Goal: Task Accomplishment & Management: Use online tool/utility

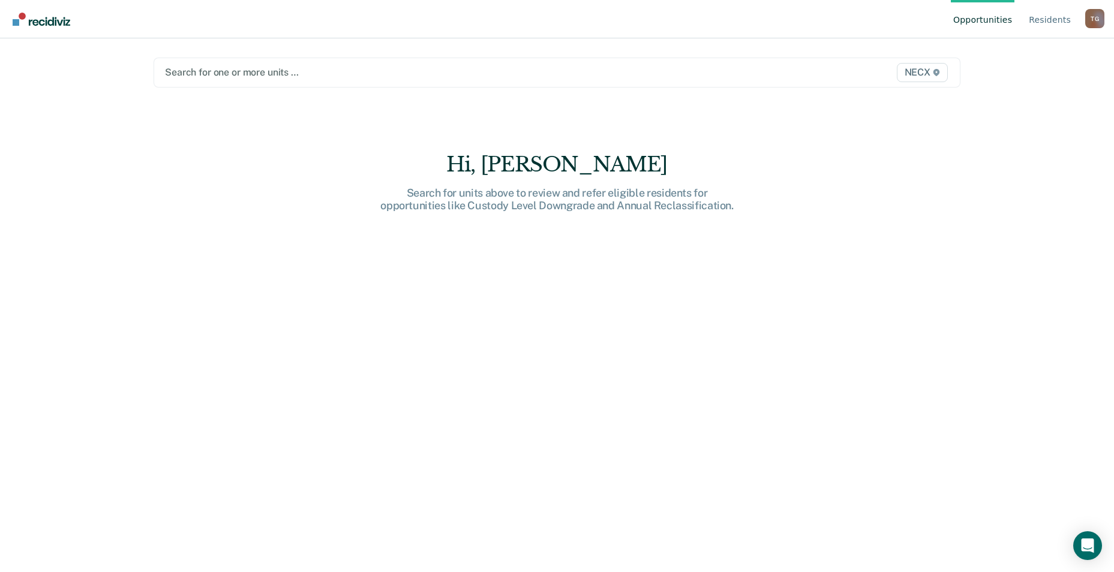
click at [782, 69] on div "NECX" at bounding box center [833, 72] width 236 height 19
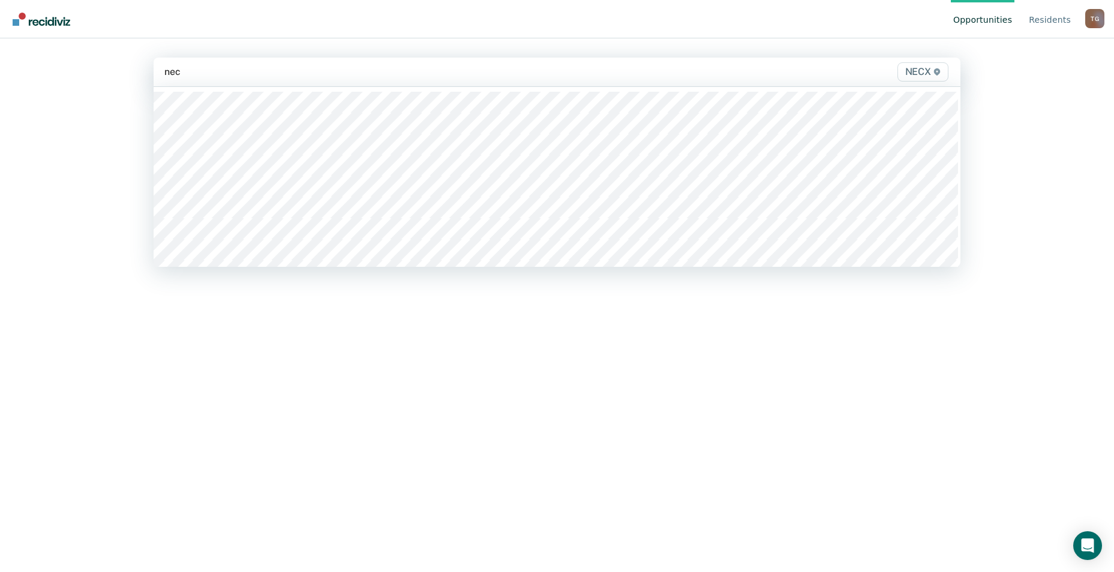
type input "necx"
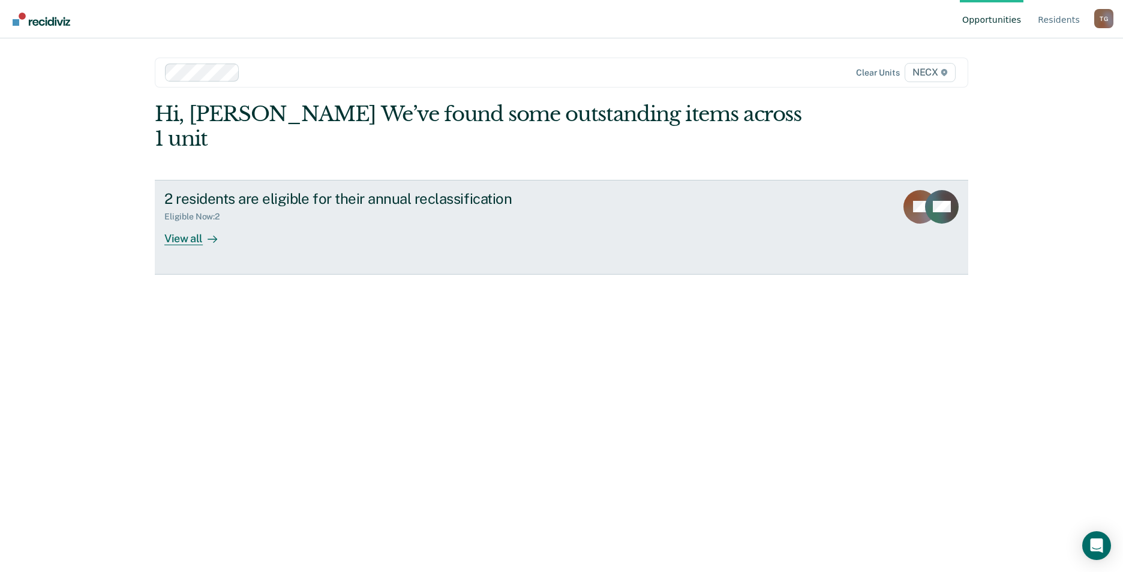
click at [233, 204] on div "2 residents are eligible for their annual reclassification Eligible Now : 2 Vie…" at bounding box center [389, 217] width 450 height 55
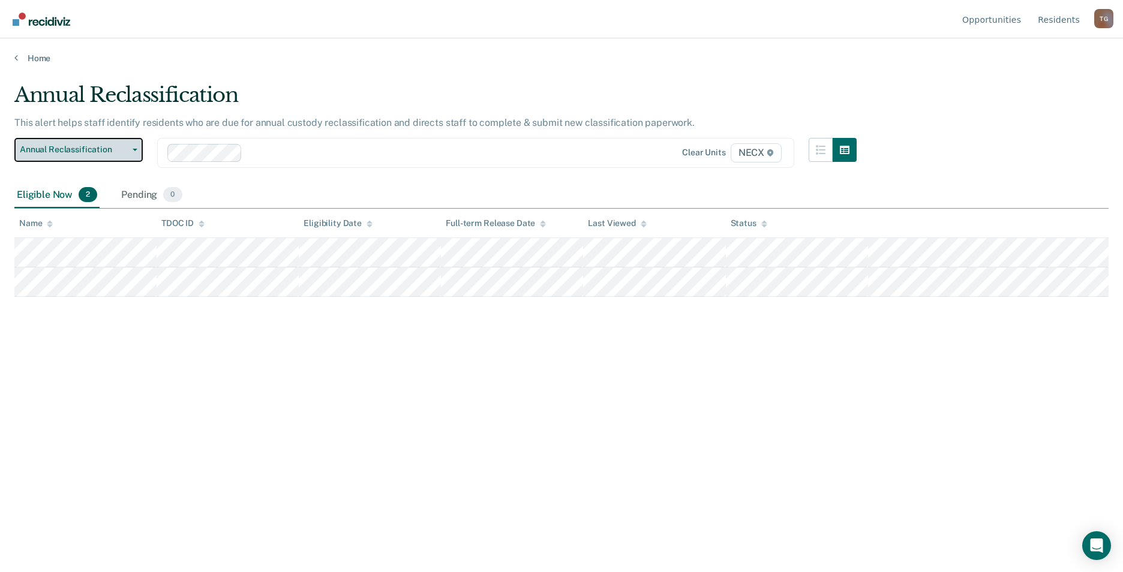
click at [105, 149] on span "Annual Reclassification" at bounding box center [74, 150] width 108 height 10
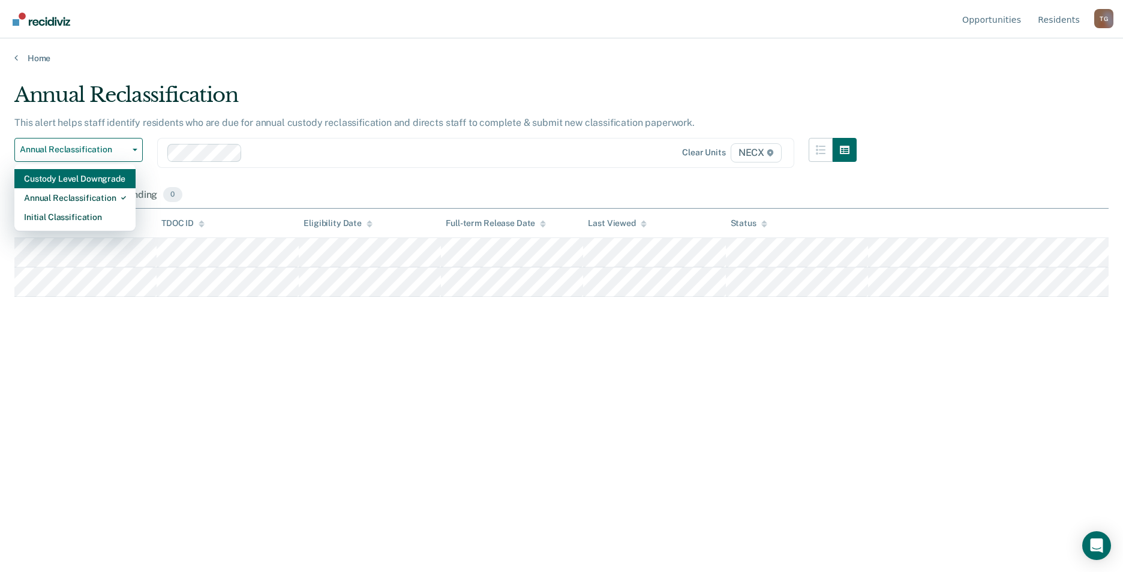
click at [91, 187] on div "Custody Level Downgrade" at bounding box center [75, 178] width 102 height 19
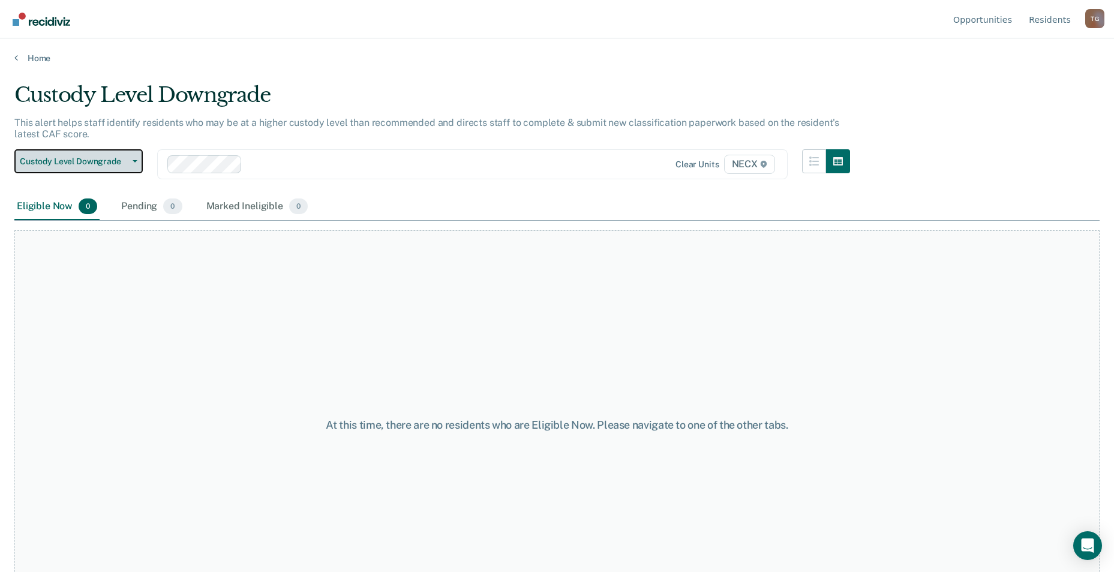
click at [91, 149] on button "Custody Level Downgrade" at bounding box center [78, 161] width 128 height 24
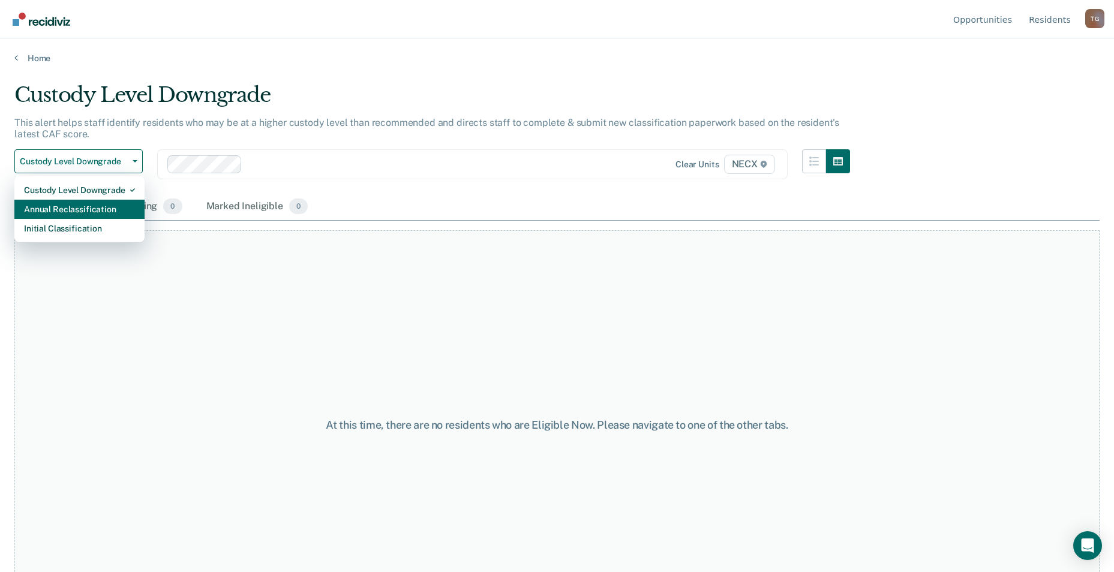
click at [94, 202] on div "Annual Reclassification" at bounding box center [79, 209] width 111 height 19
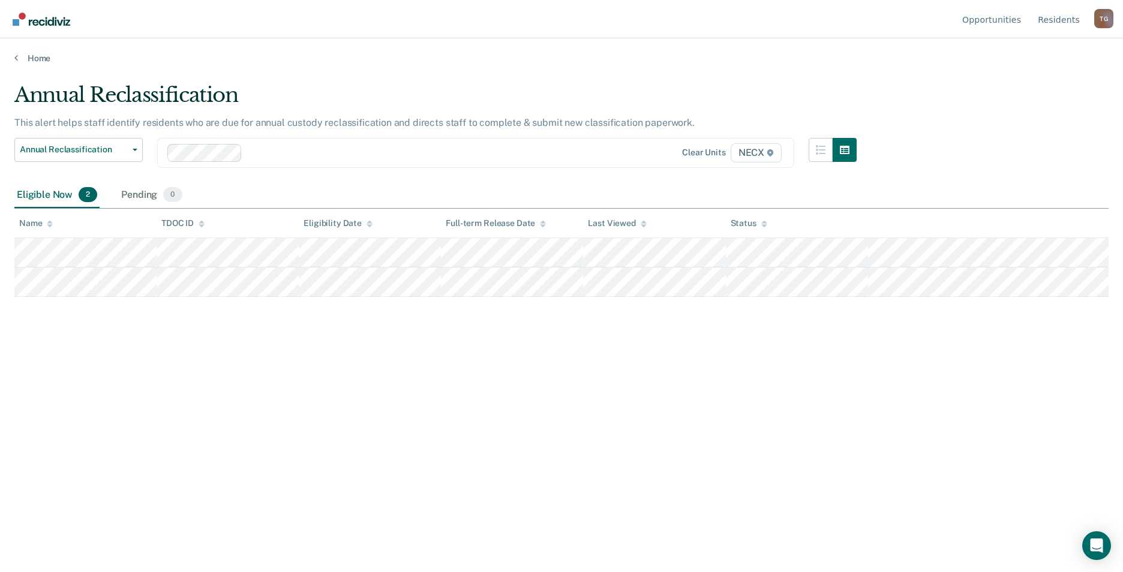
click at [606, 151] on div "Clear units NECX" at bounding box center [691, 152] width 185 height 19
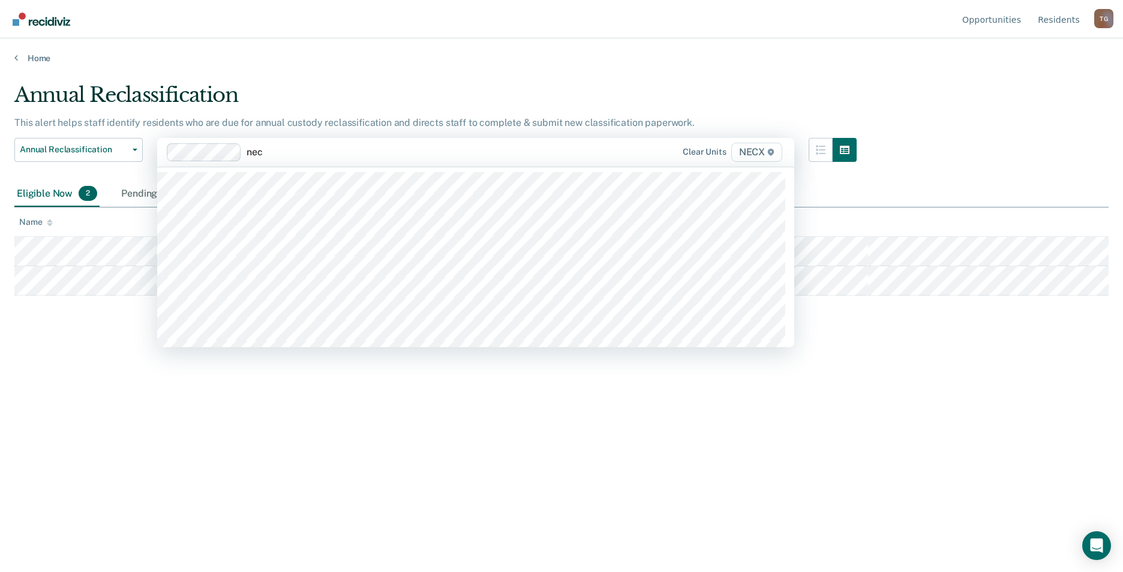
type input "necx"
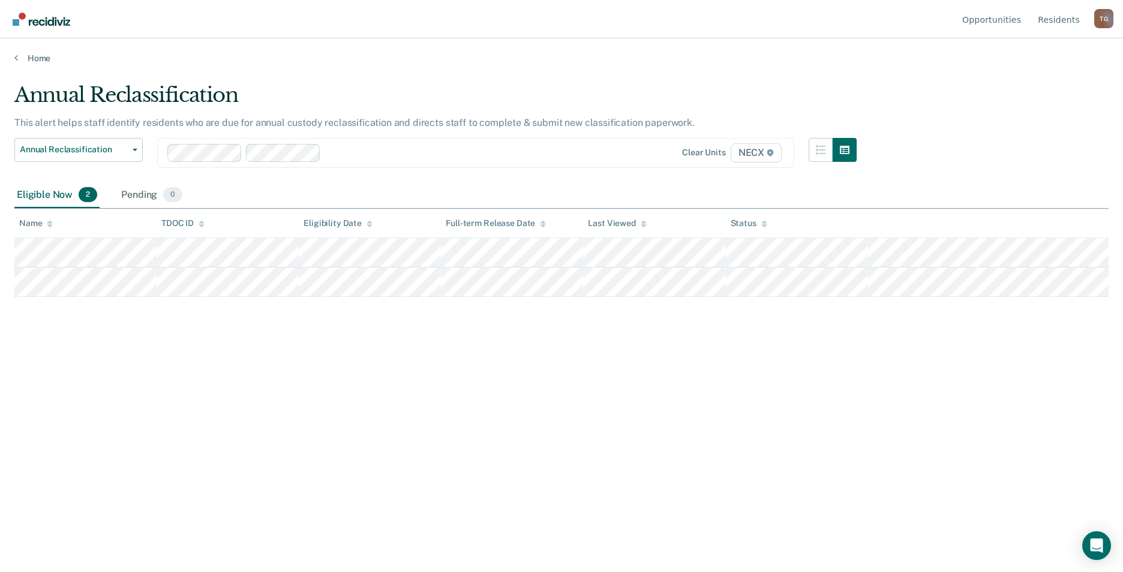
click at [40, 52] on div "Home" at bounding box center [561, 50] width 1123 height 25
click at [44, 58] on link "Home" at bounding box center [561, 58] width 1095 height 11
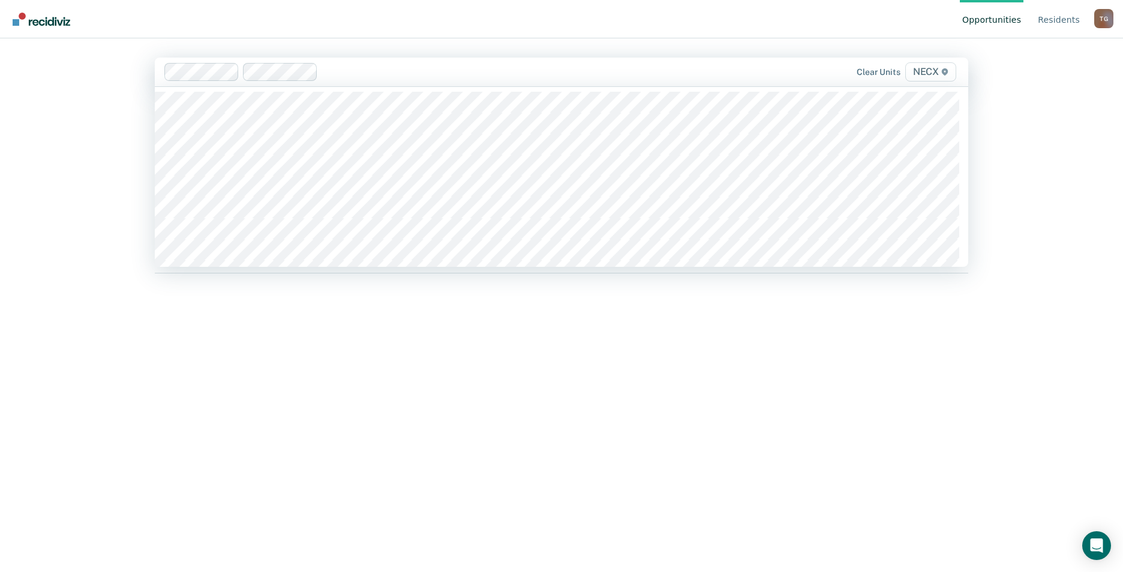
click at [526, 67] on div at bounding box center [521, 72] width 397 height 14
type input "necx"
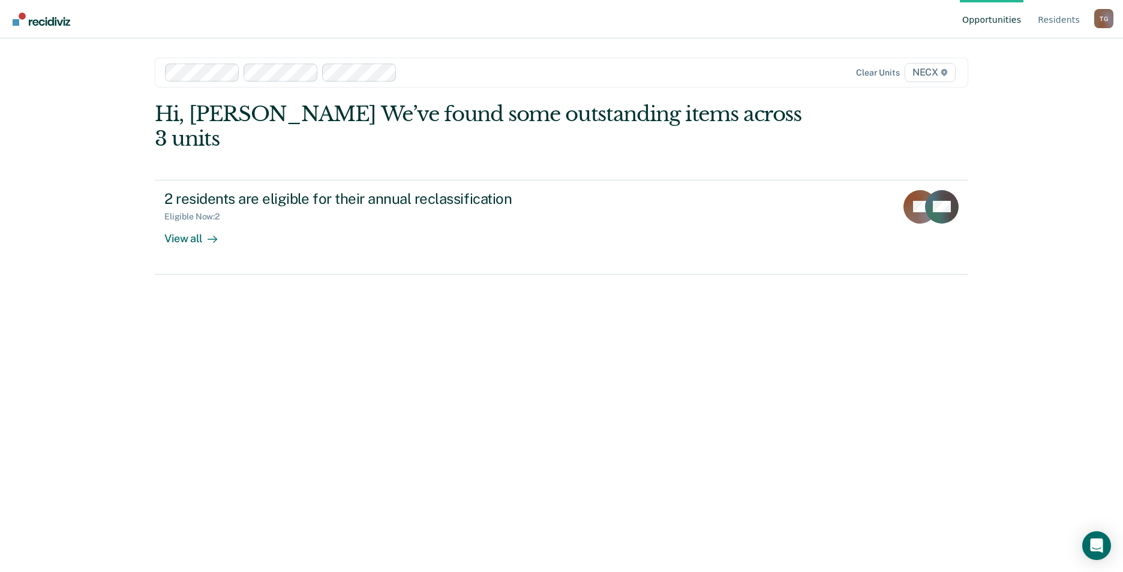
click at [537, 75] on div at bounding box center [560, 72] width 317 height 14
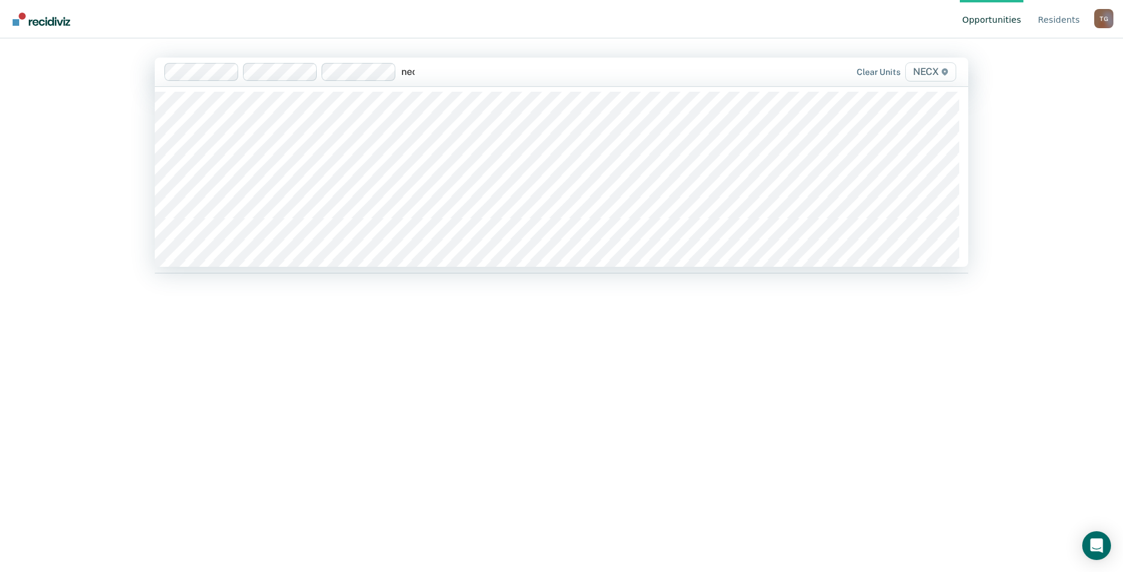
type input "necx"
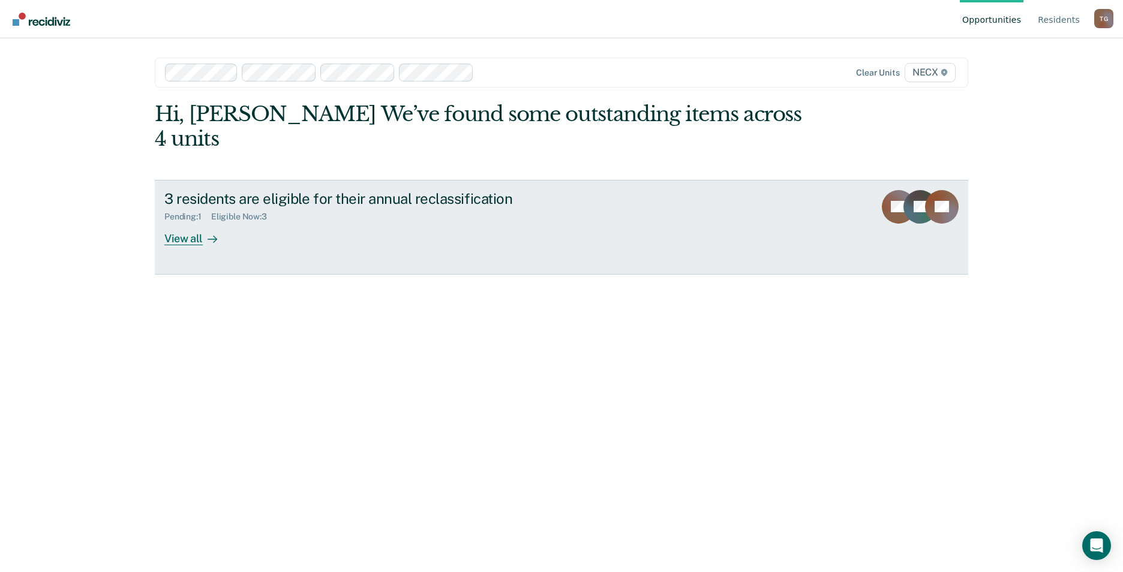
click at [204, 232] on div at bounding box center [210, 239] width 14 height 14
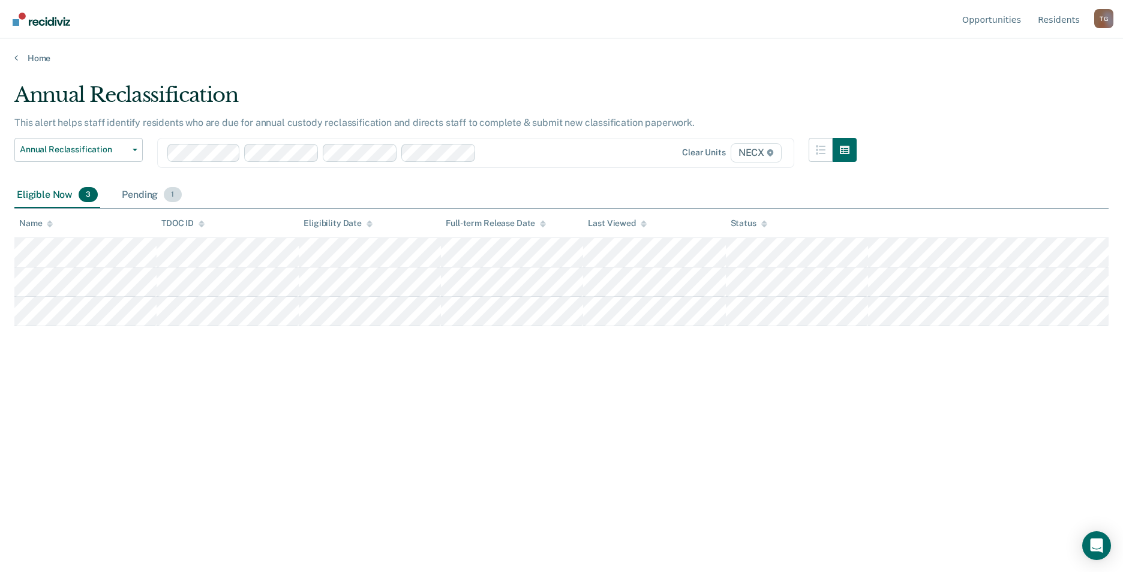
click at [126, 191] on div "Pending 1" at bounding box center [151, 195] width 64 height 26
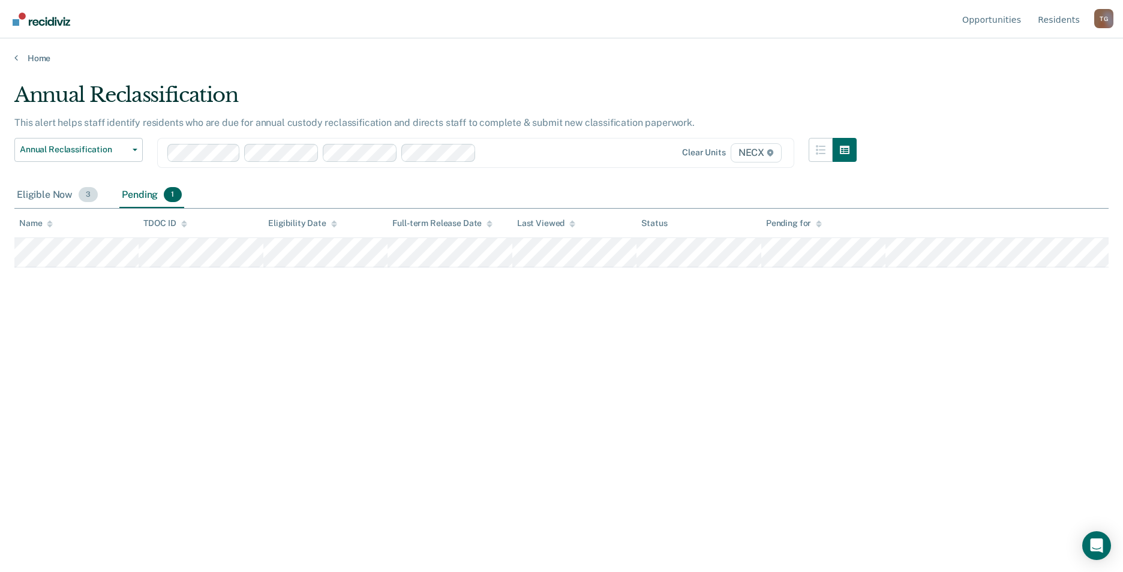
click at [32, 191] on div "Eligible Now 3" at bounding box center [57, 195] width 86 height 26
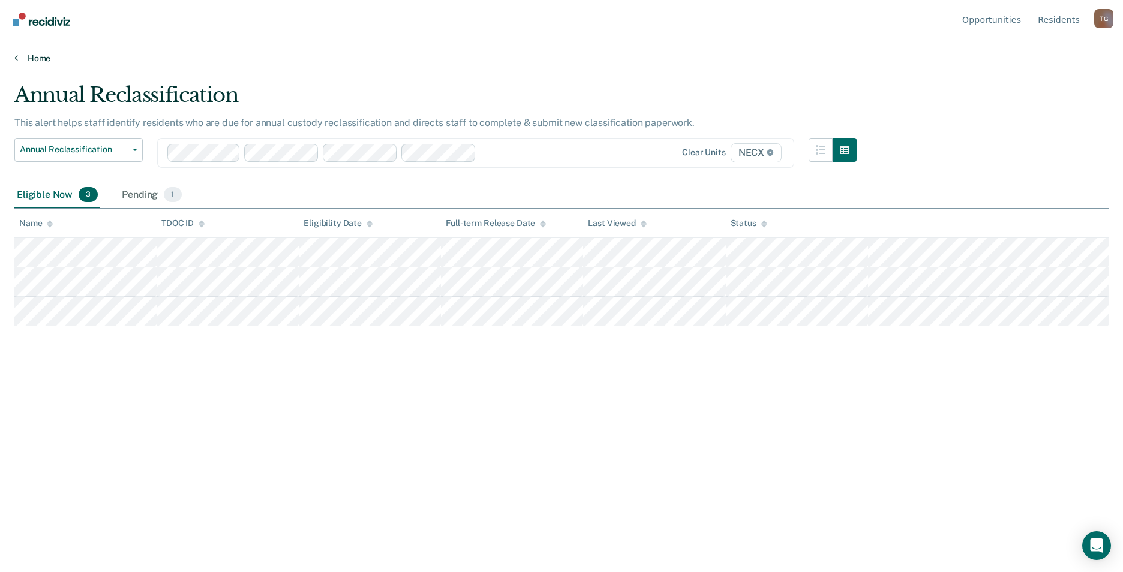
click at [40, 55] on link "Home" at bounding box center [561, 58] width 1095 height 11
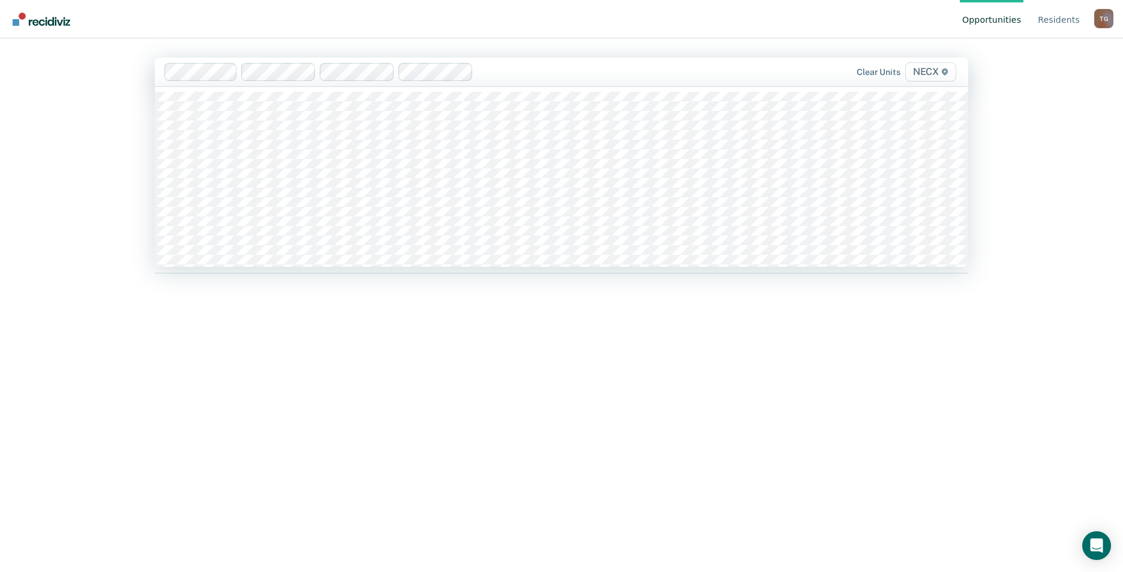
click at [535, 86] on div "Clear units NECX" at bounding box center [562, 72] width 814 height 29
type input "necx"
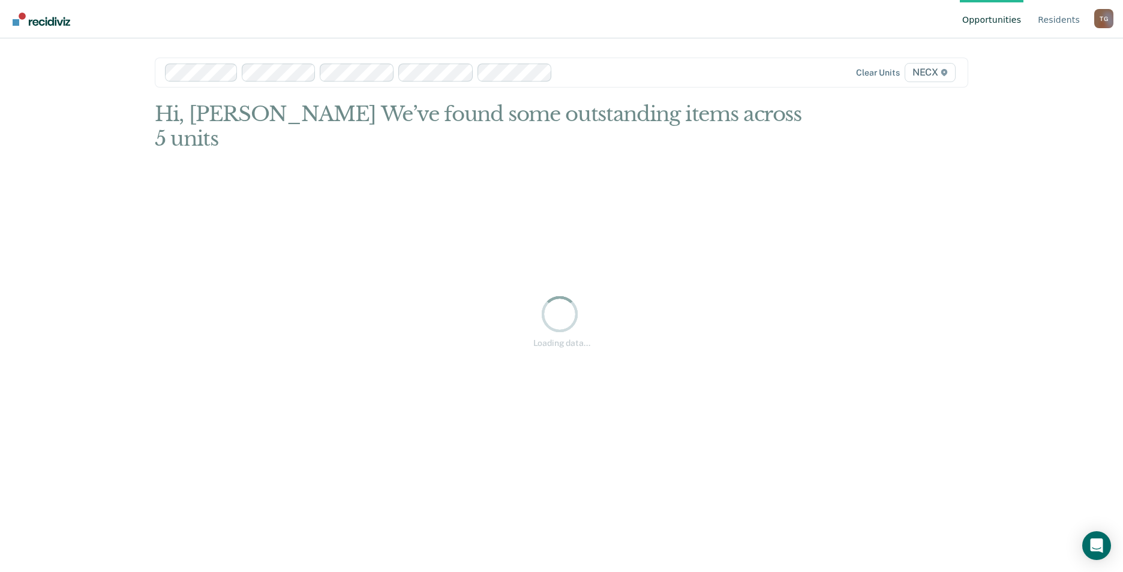
click at [605, 76] on div at bounding box center [638, 72] width 162 height 14
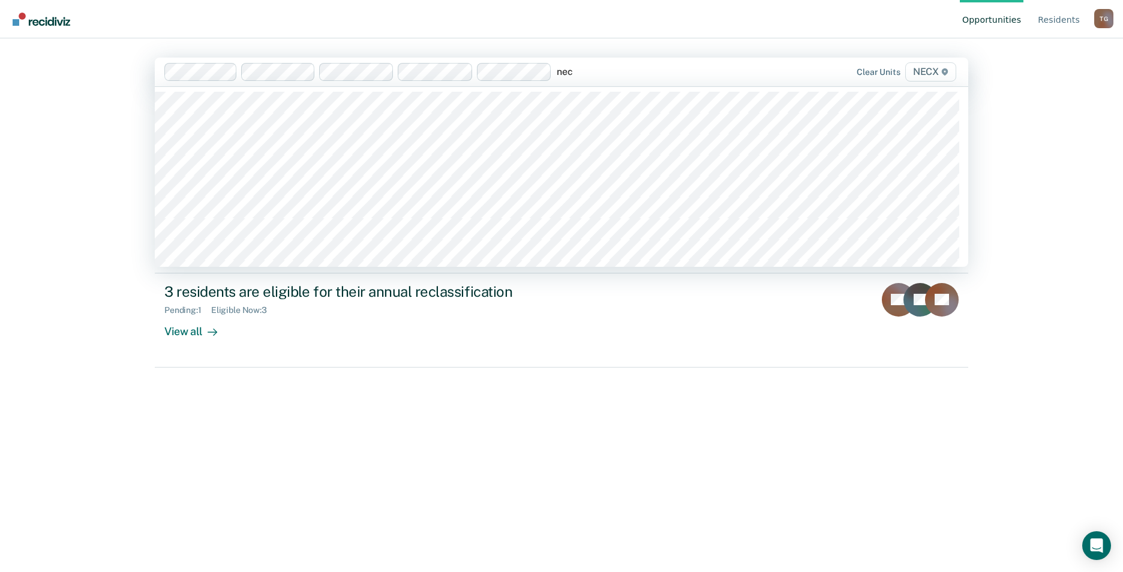
type input "necx"
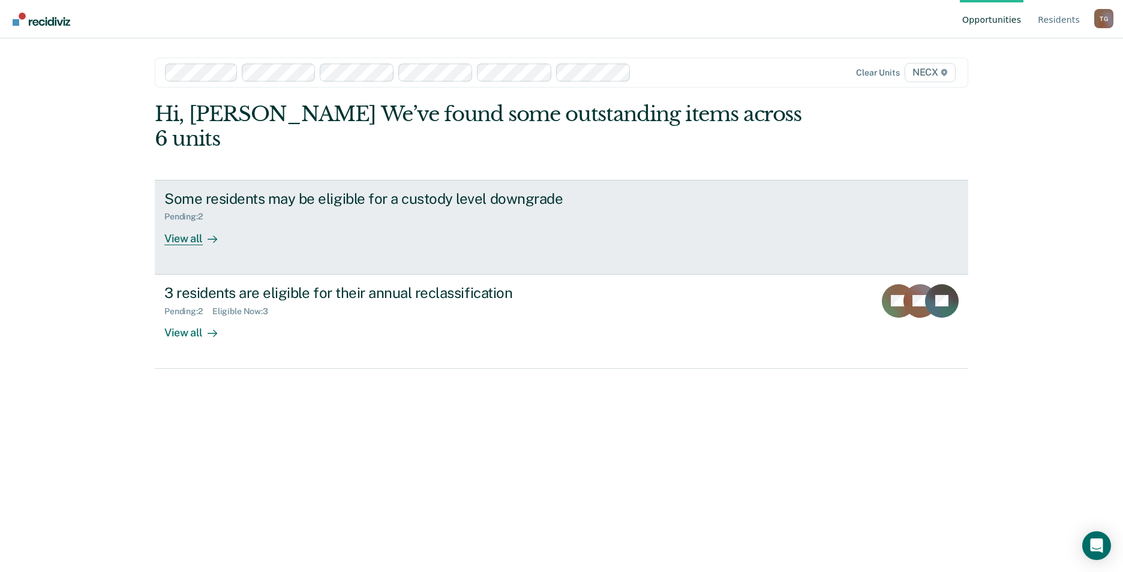
click at [239, 225] on link "Some residents may be eligible for a custody level downgrade Pending : 2 View a…" at bounding box center [562, 227] width 814 height 95
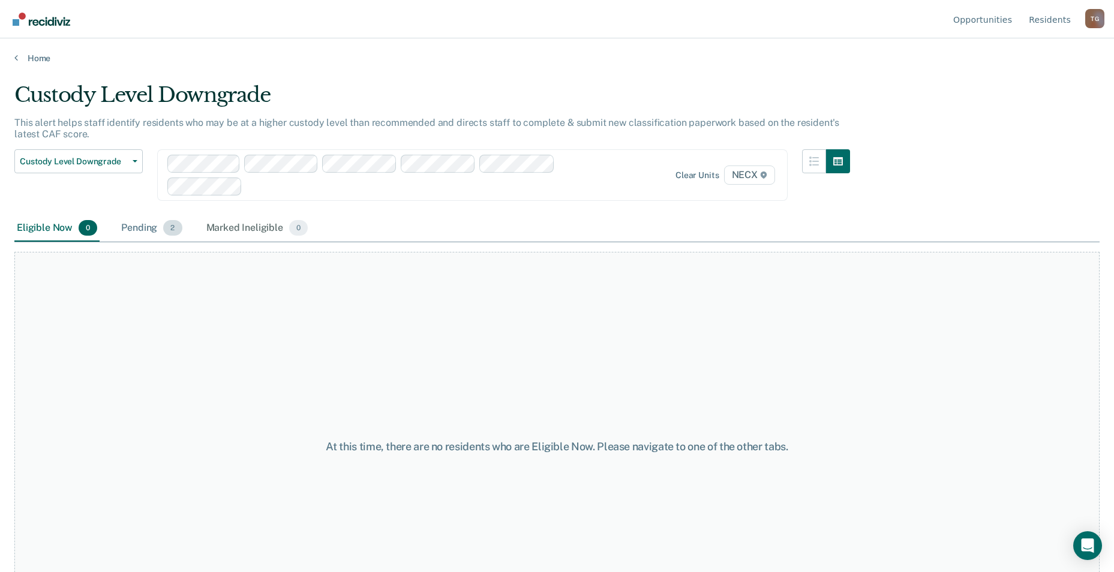
click at [163, 226] on div "Pending 2" at bounding box center [151, 228] width 65 height 26
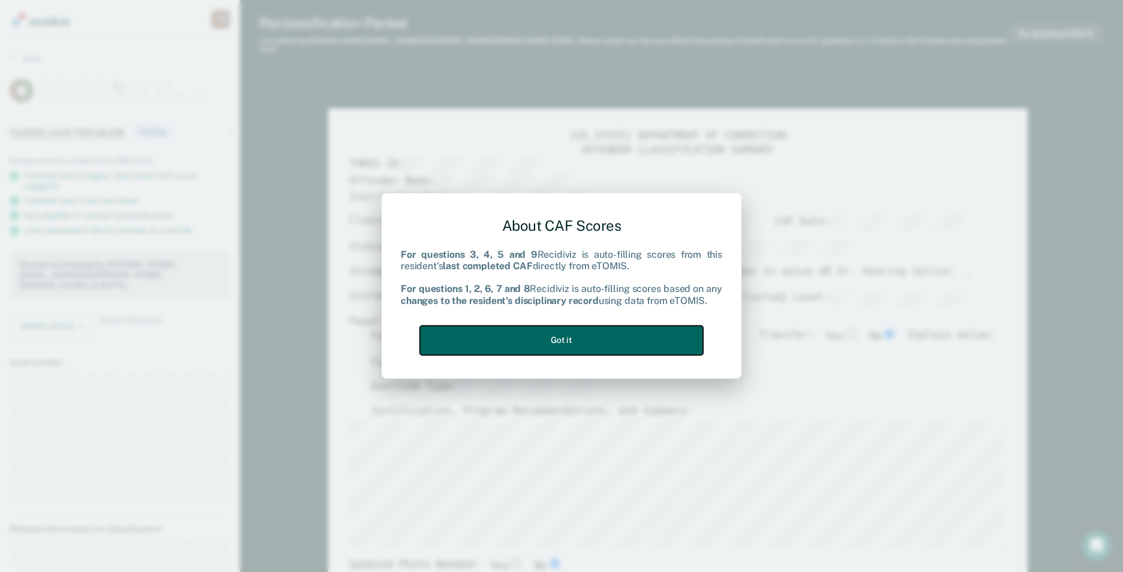
click at [613, 343] on button "Got it" at bounding box center [561, 340] width 283 height 29
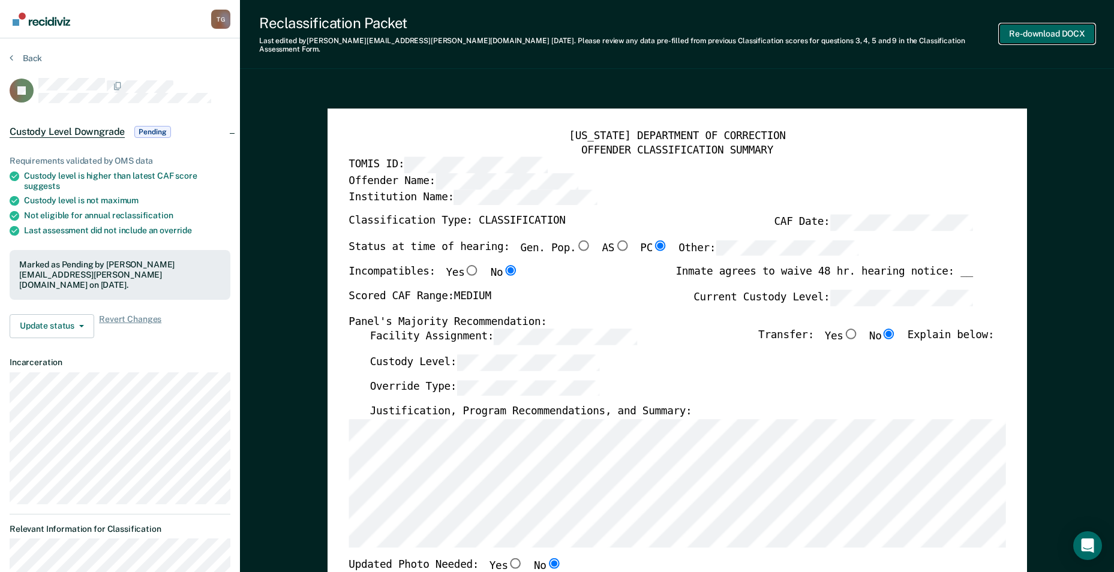
click at [1050, 29] on button "Re-download DOCX" at bounding box center [1047, 34] width 95 height 20
type textarea "x"
